Goal: Find specific page/section: Find specific page/section

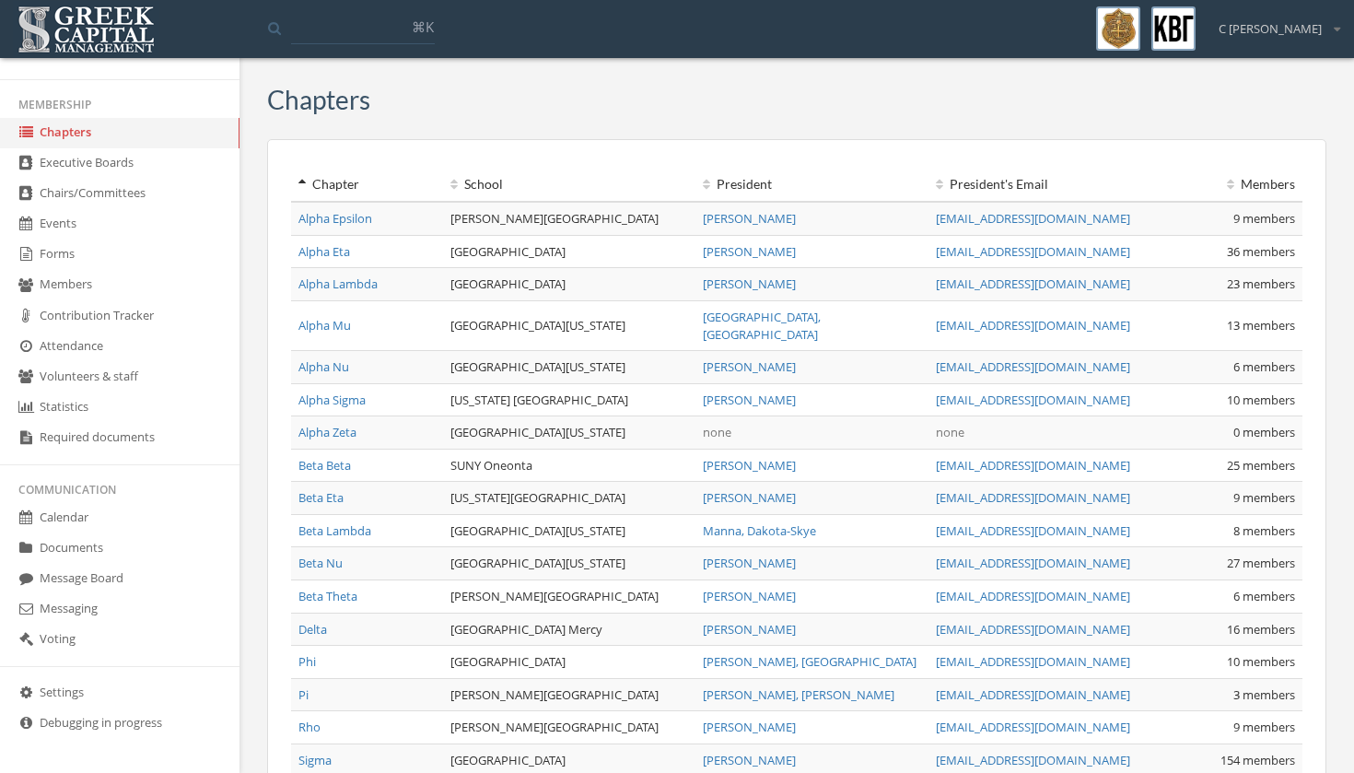
scroll to position [377, 0]
click at [132, 575] on link "Message Board" at bounding box center [120, 579] width 240 height 30
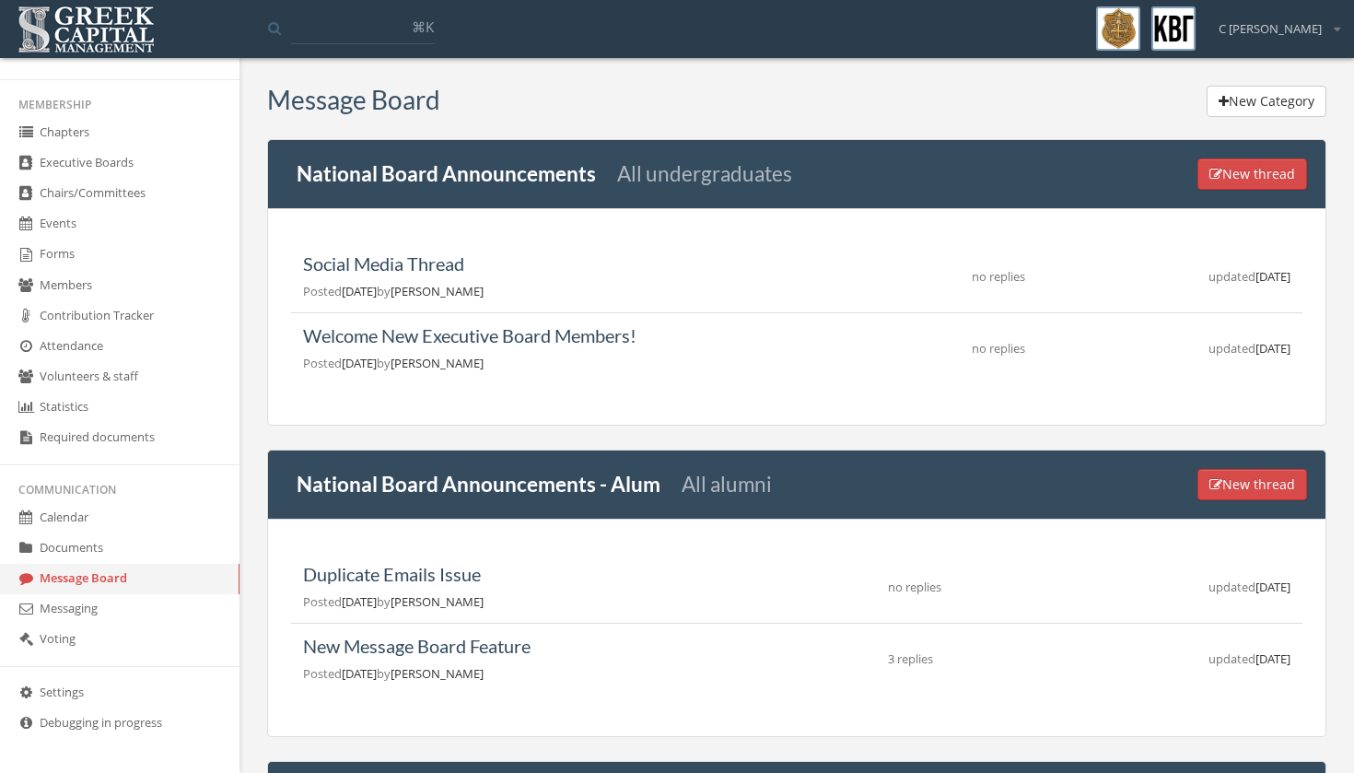
click at [58, 601] on link "Messaging" at bounding box center [120, 609] width 240 height 30
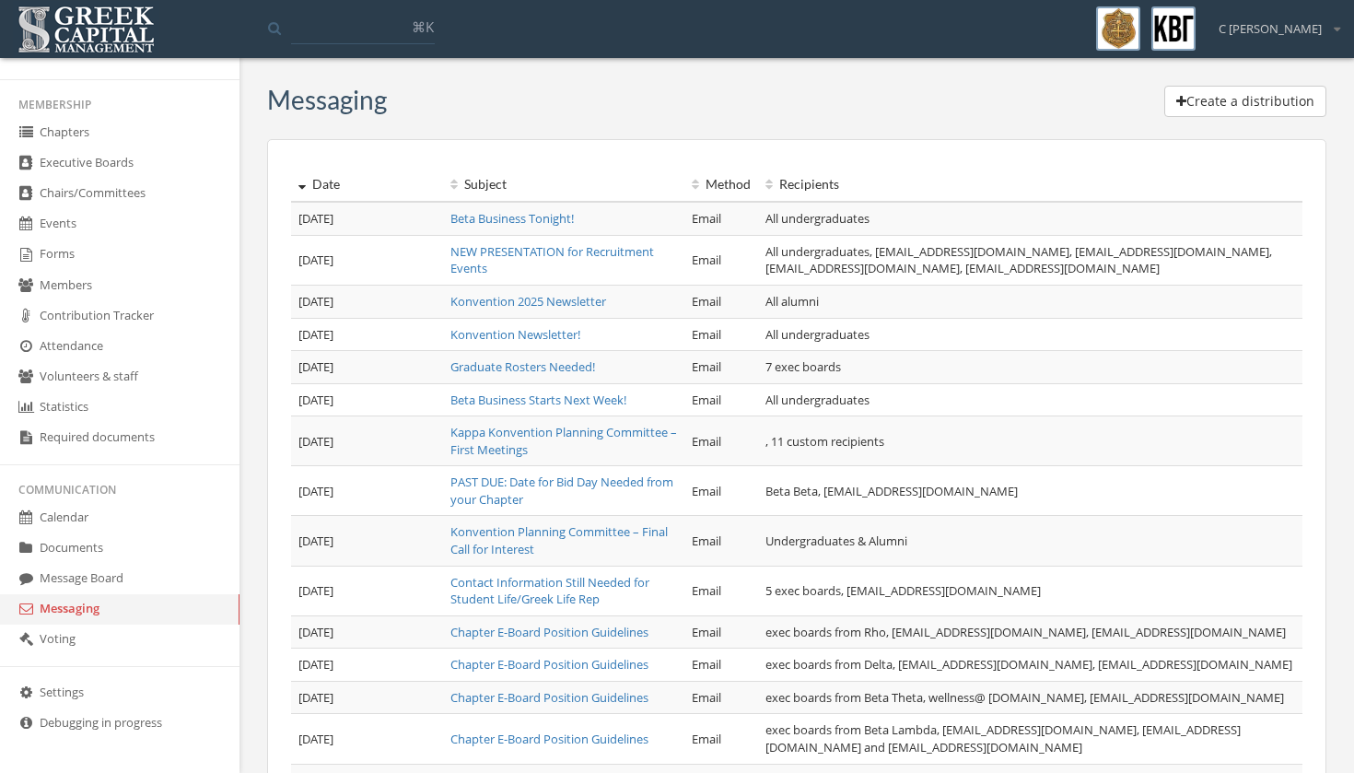
click at [30, 155] on icon at bounding box center [26, 163] width 18 height 16
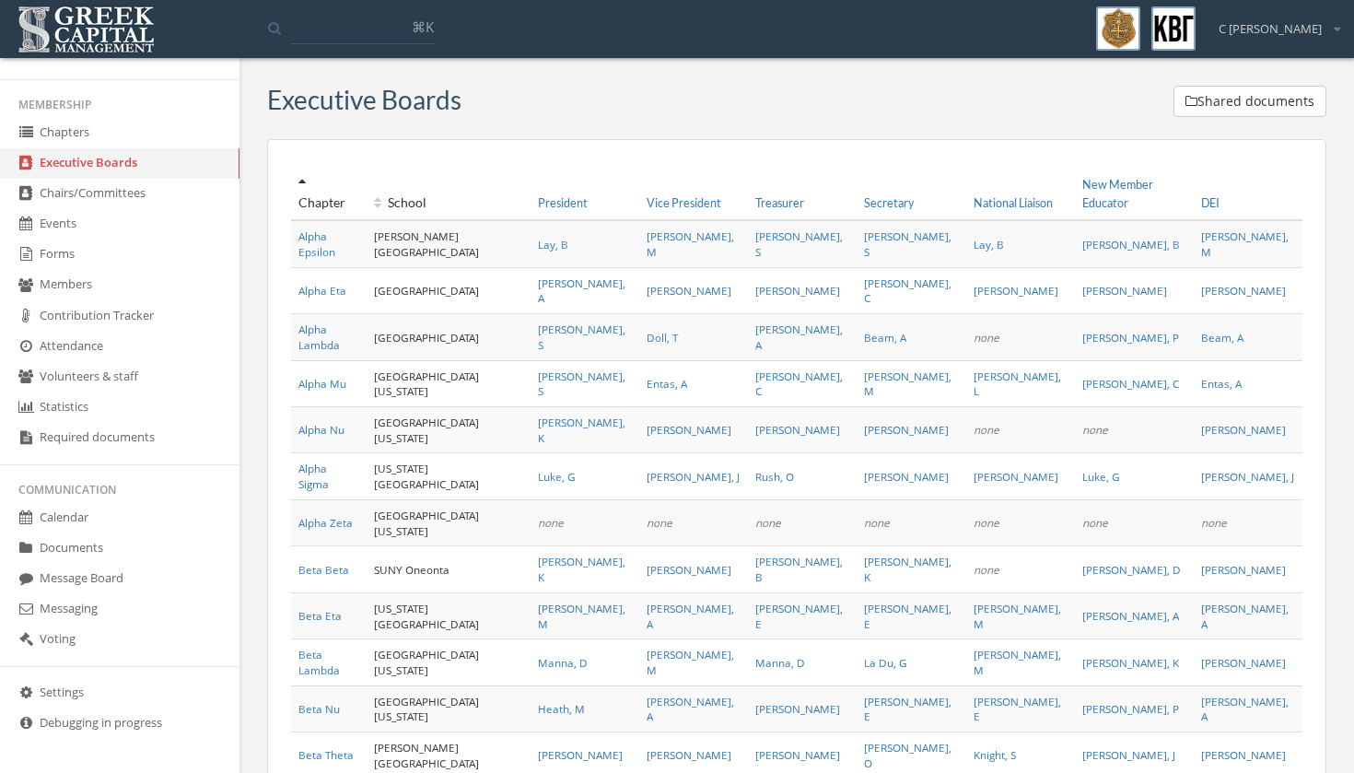
click at [342, 562] on link "Beta Beta" at bounding box center [324, 569] width 51 height 15
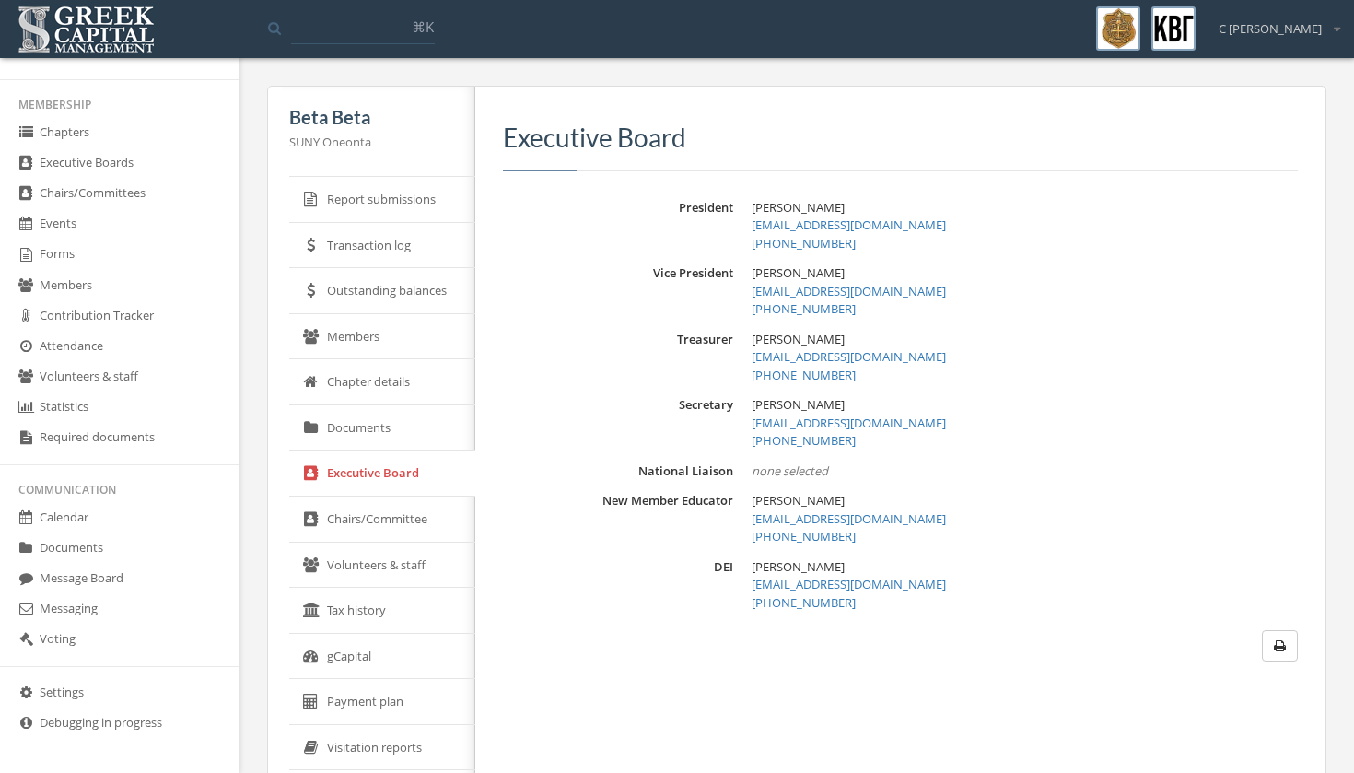
click at [352, 410] on link "Documents" at bounding box center [382, 428] width 186 height 46
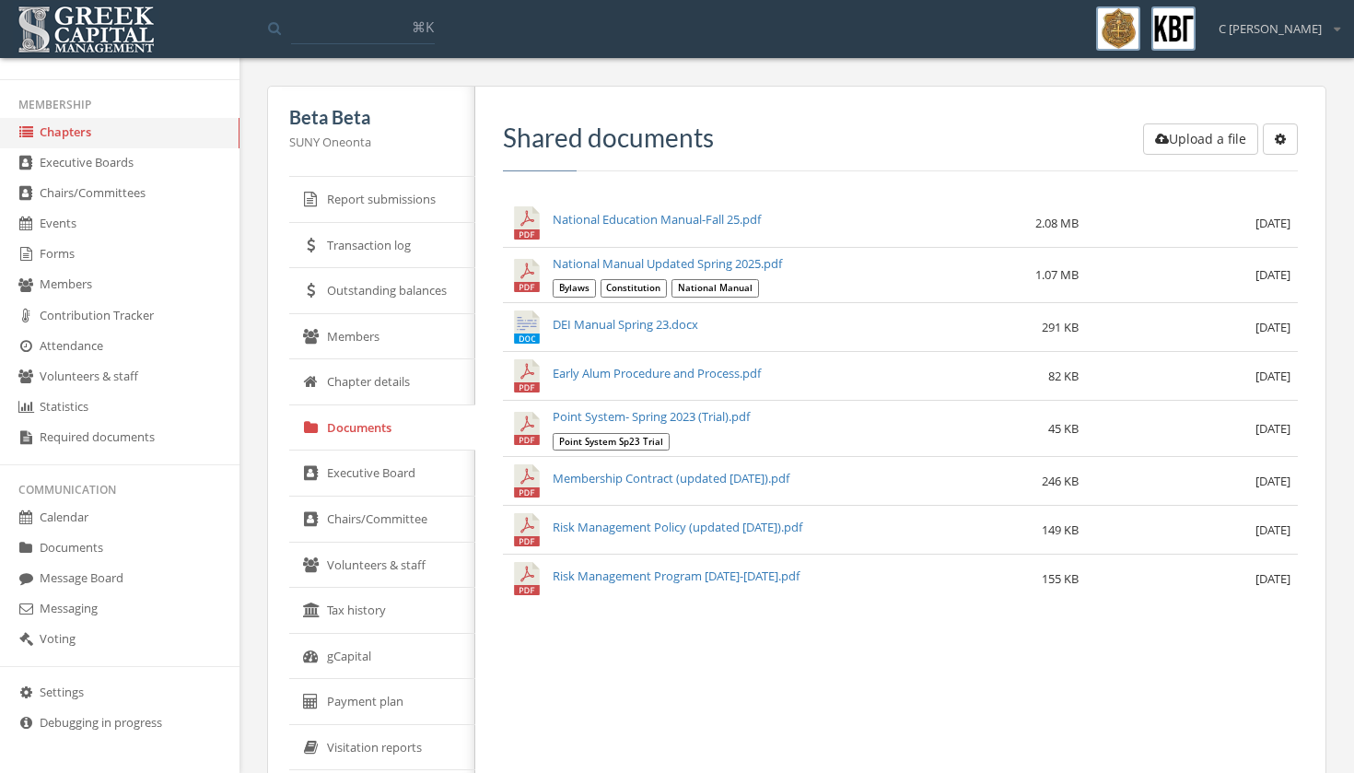
click at [343, 482] on link "Executive Board" at bounding box center [382, 474] width 186 height 46
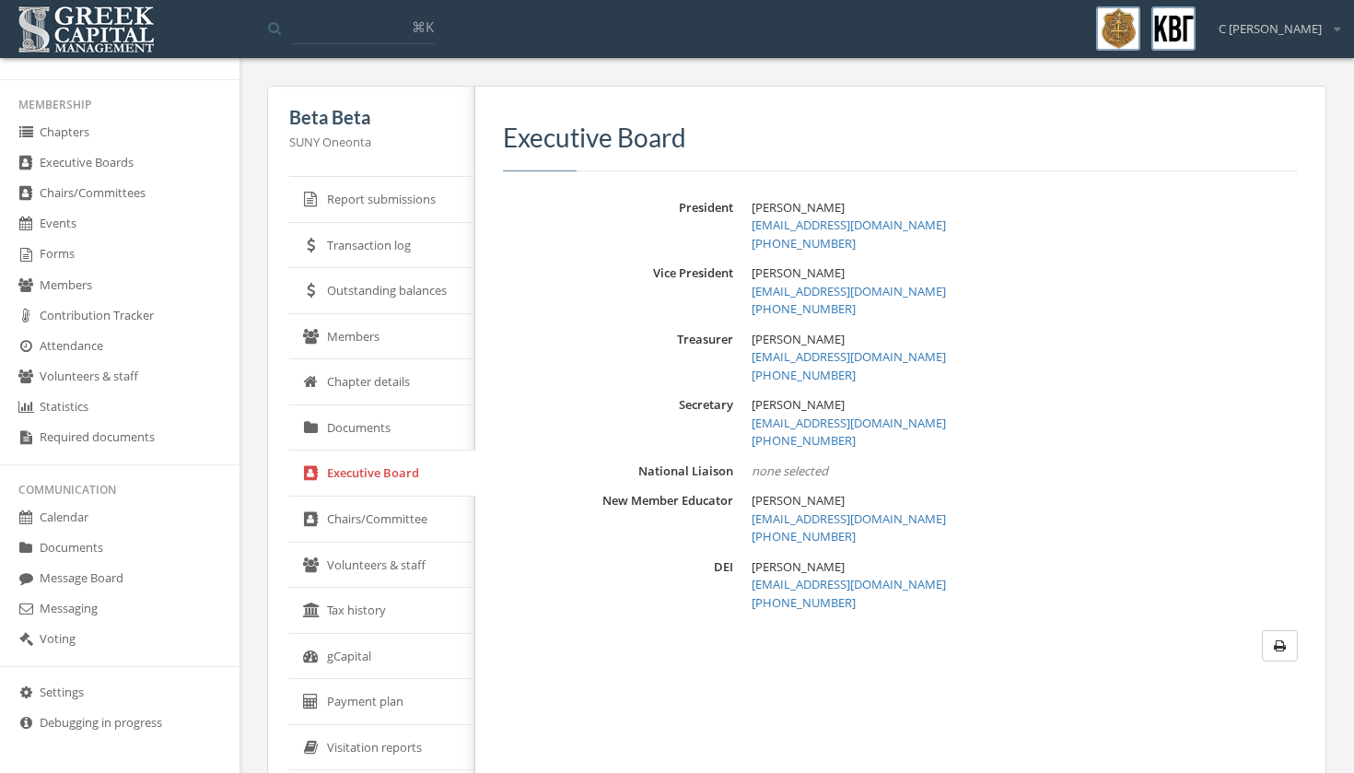
click at [325, 354] on link "Members" at bounding box center [382, 337] width 186 height 46
